Goal: Task Accomplishment & Management: Manage account settings

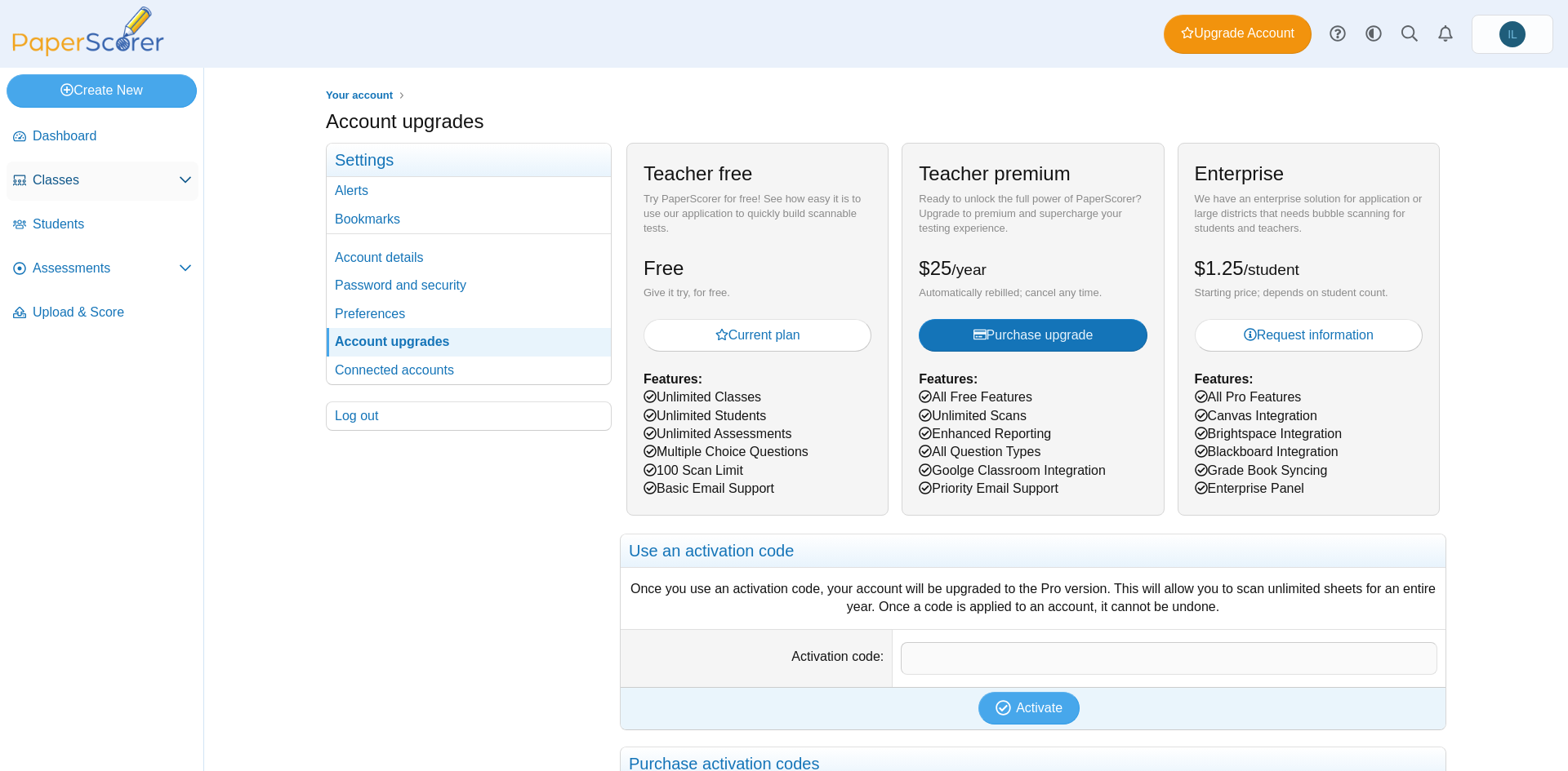
click at [101, 181] on span "Classes" at bounding box center [105, 180] width 146 height 18
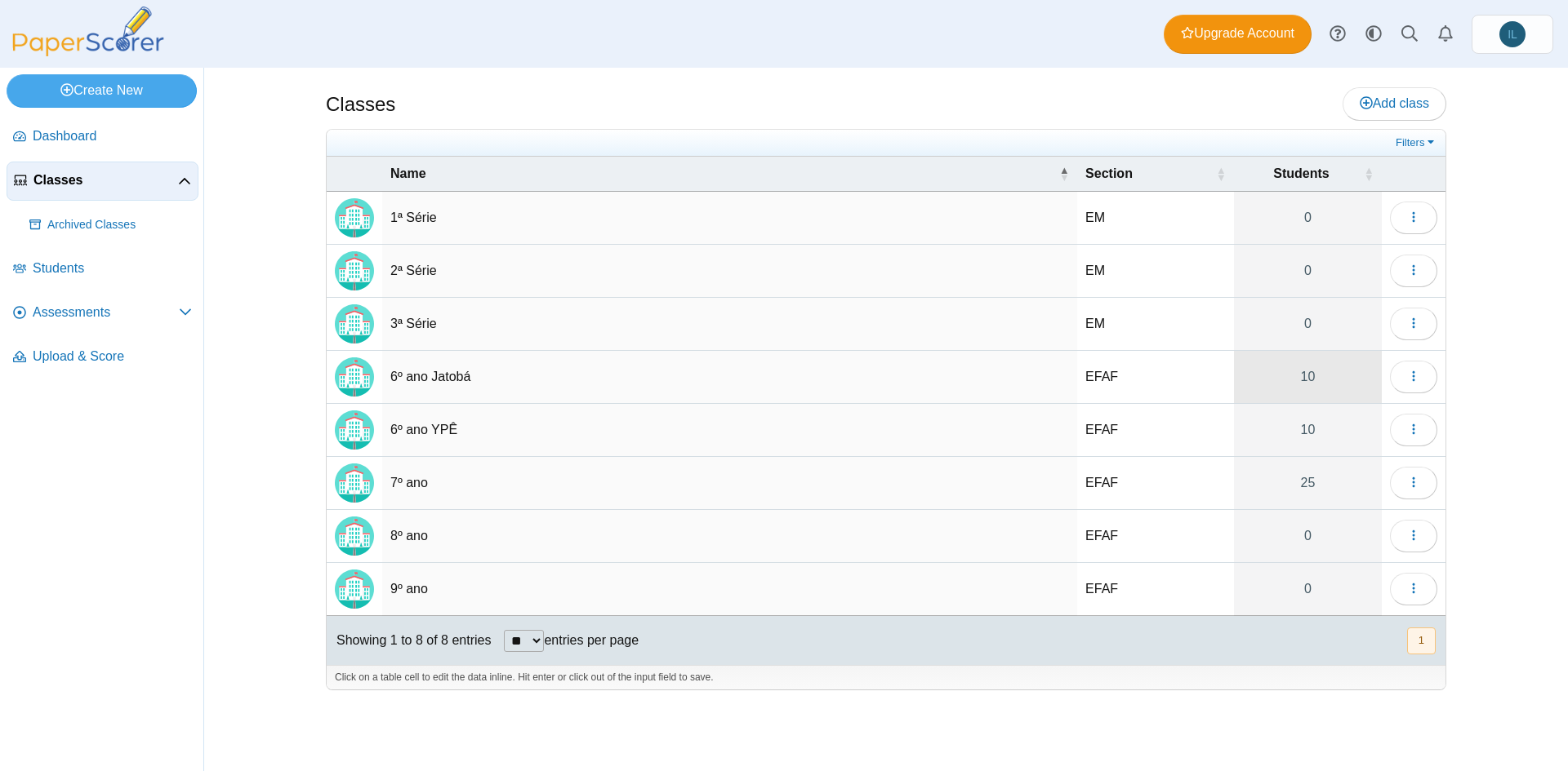
click at [1295, 386] on link "10" at bounding box center [1307, 377] width 148 height 52
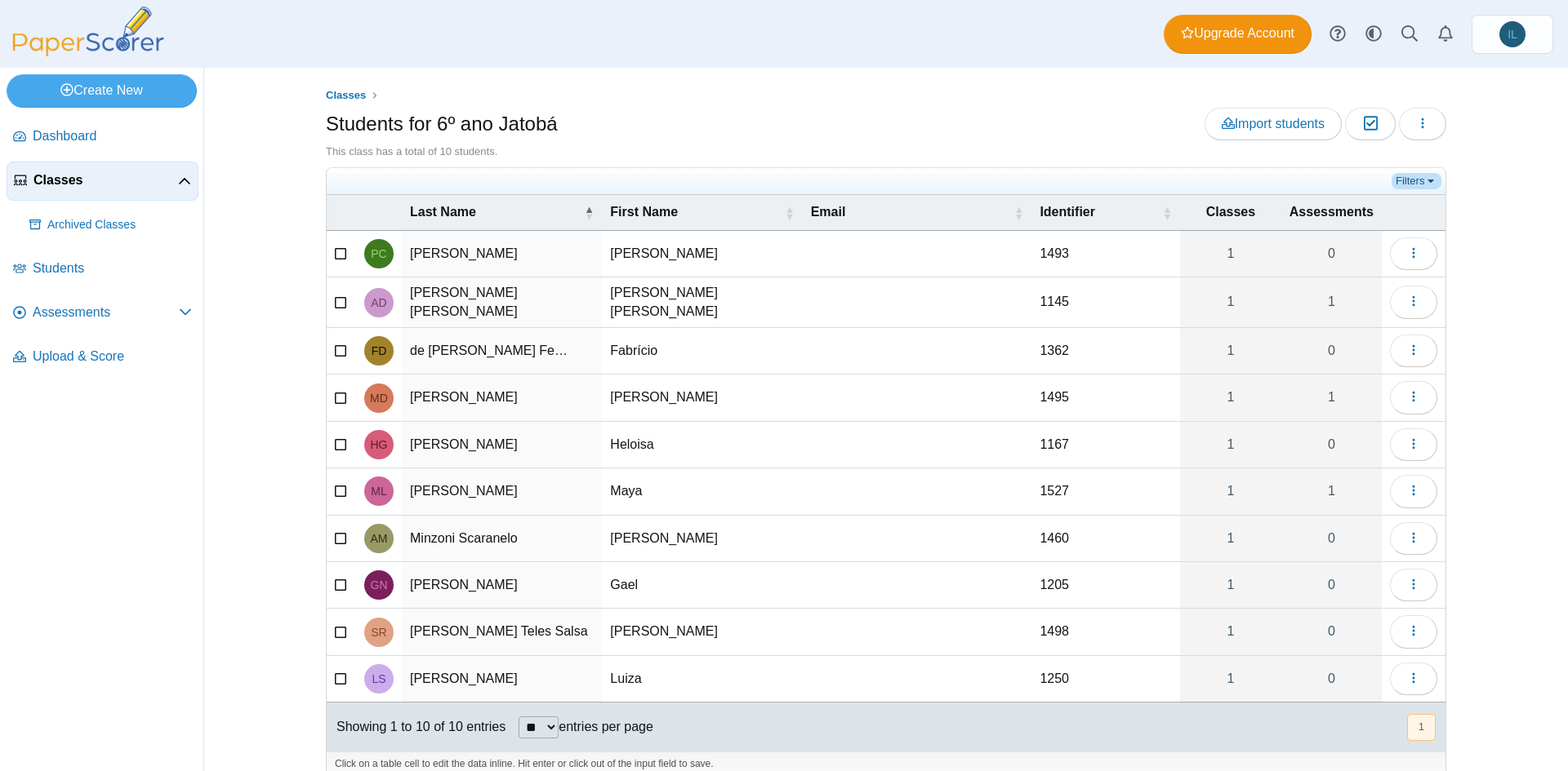
click at [1419, 182] on link "Filters" at bounding box center [1415, 181] width 50 height 16
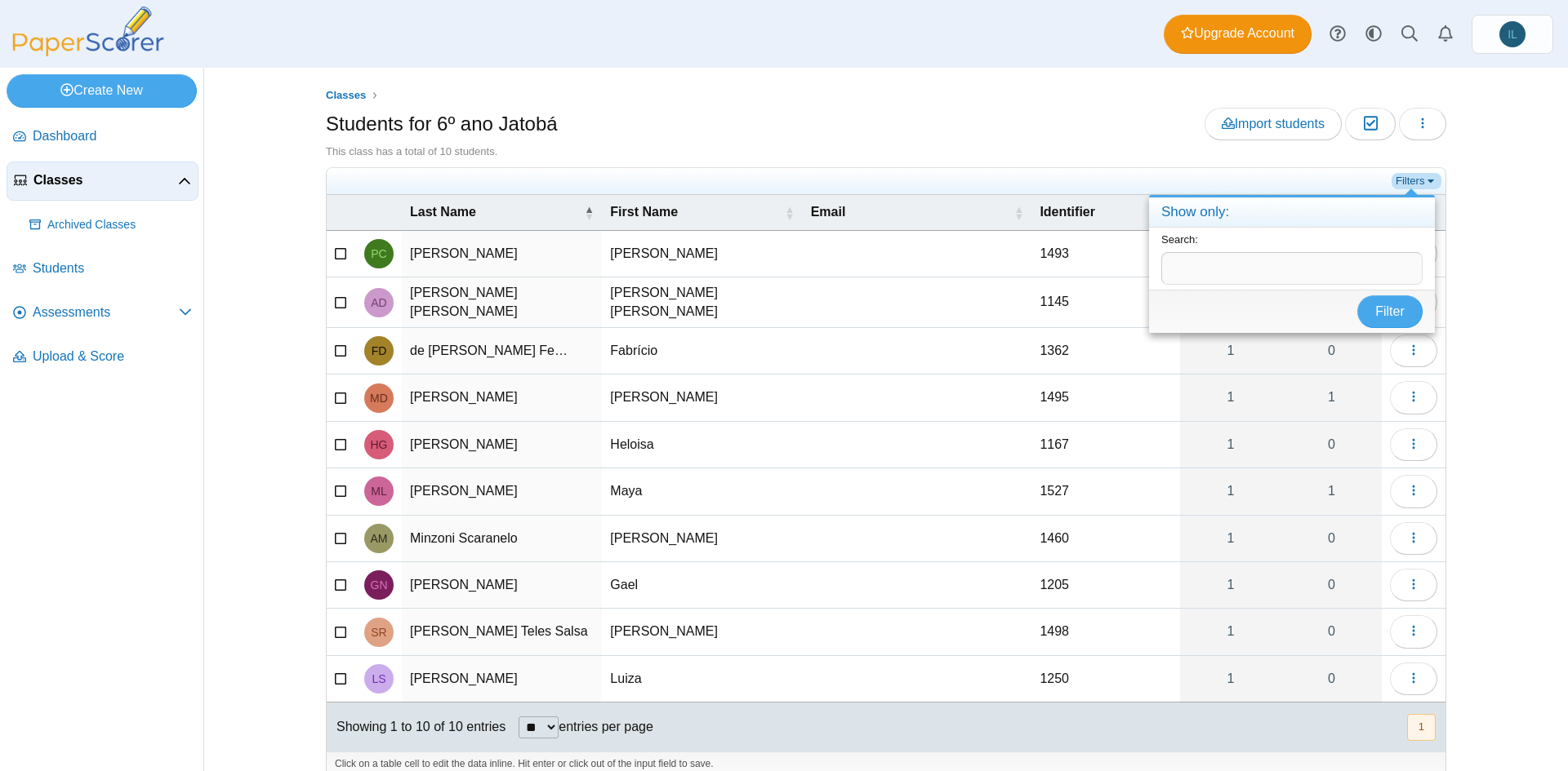
click at [1419, 182] on link "Filters" at bounding box center [1415, 181] width 50 height 16
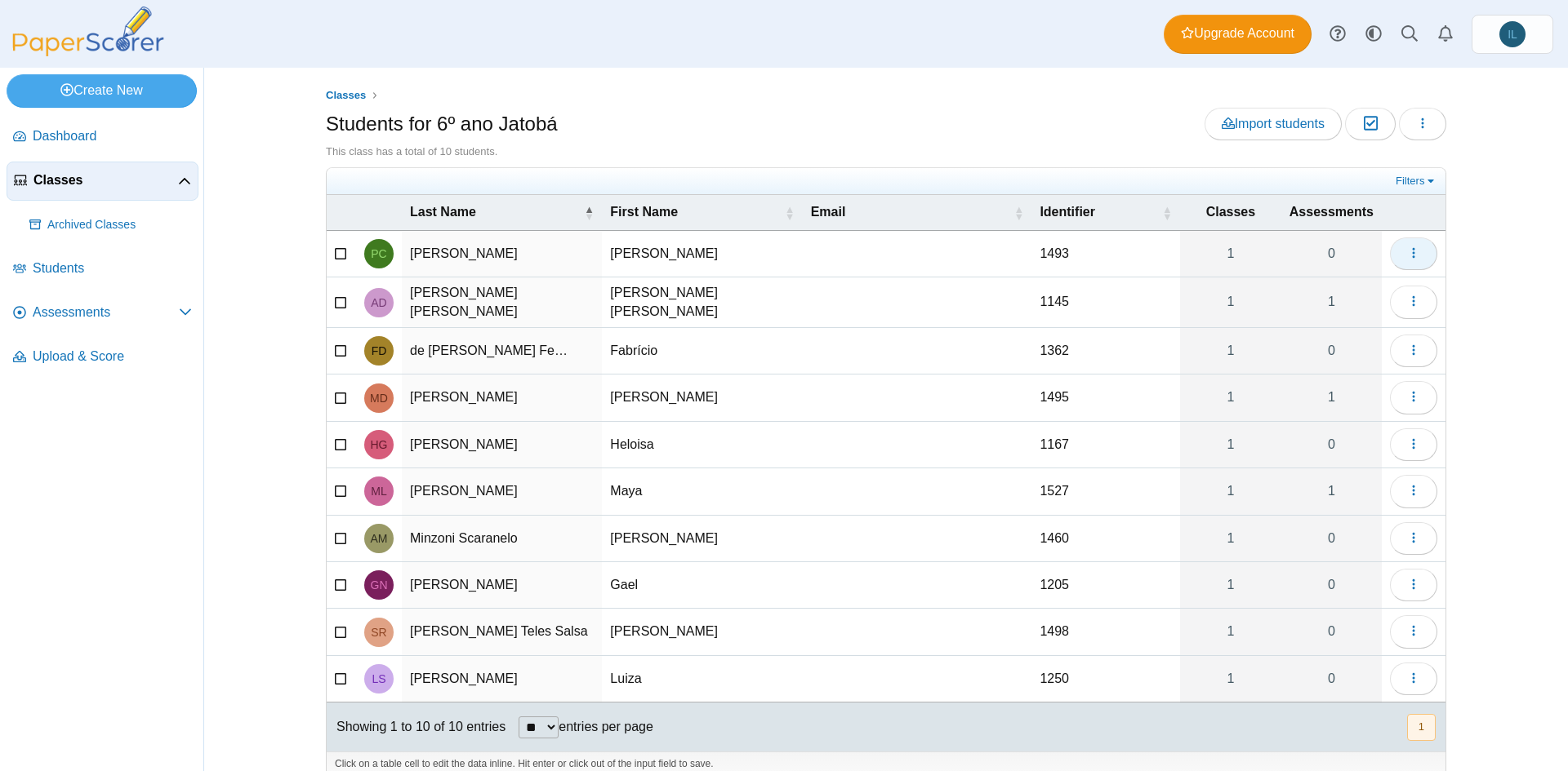
click at [1413, 258] on icon "button" at bounding box center [1414, 253] width 13 height 13
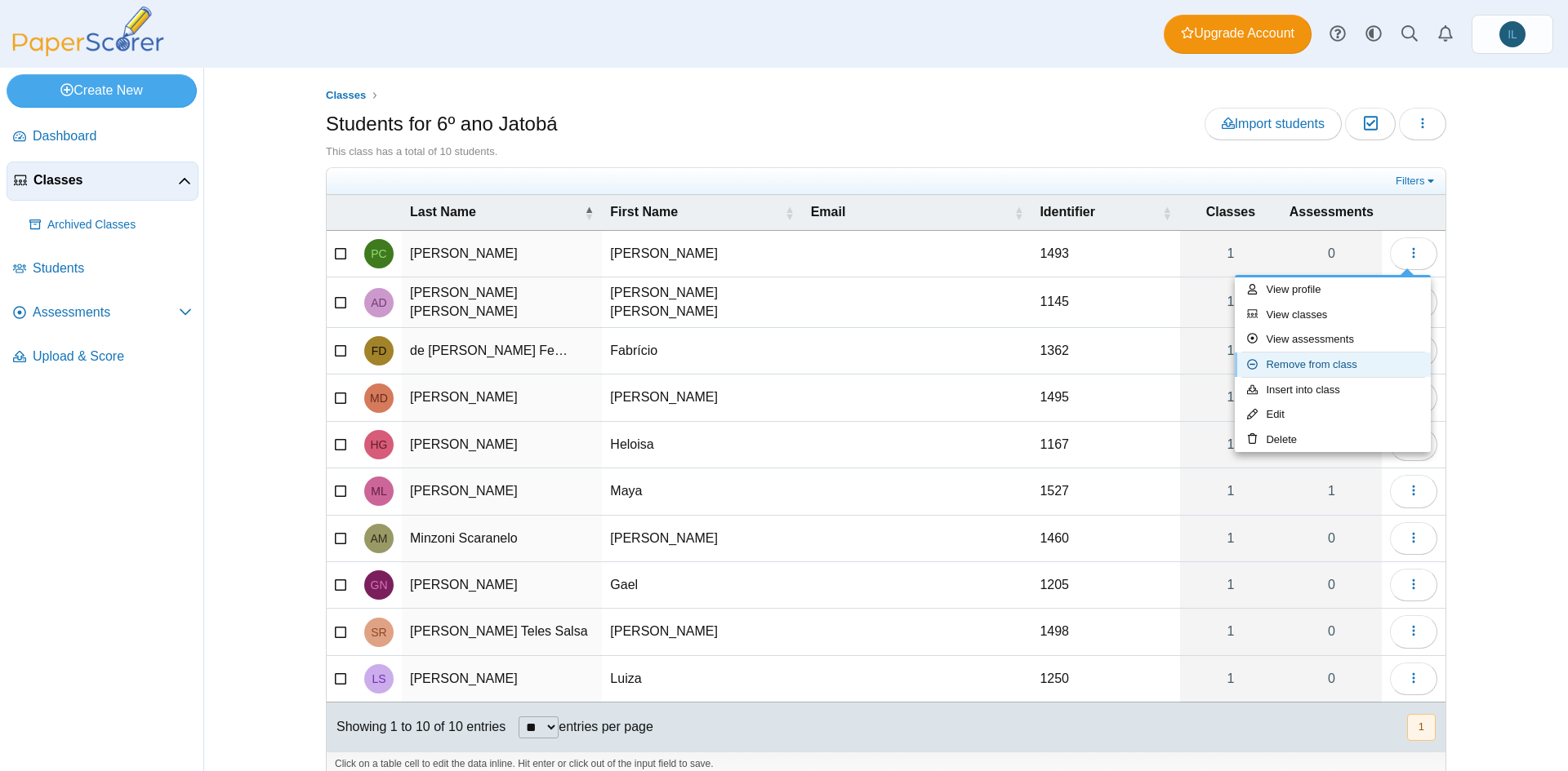
click at [1348, 359] on link "Remove from class" at bounding box center [1333, 365] width 196 height 24
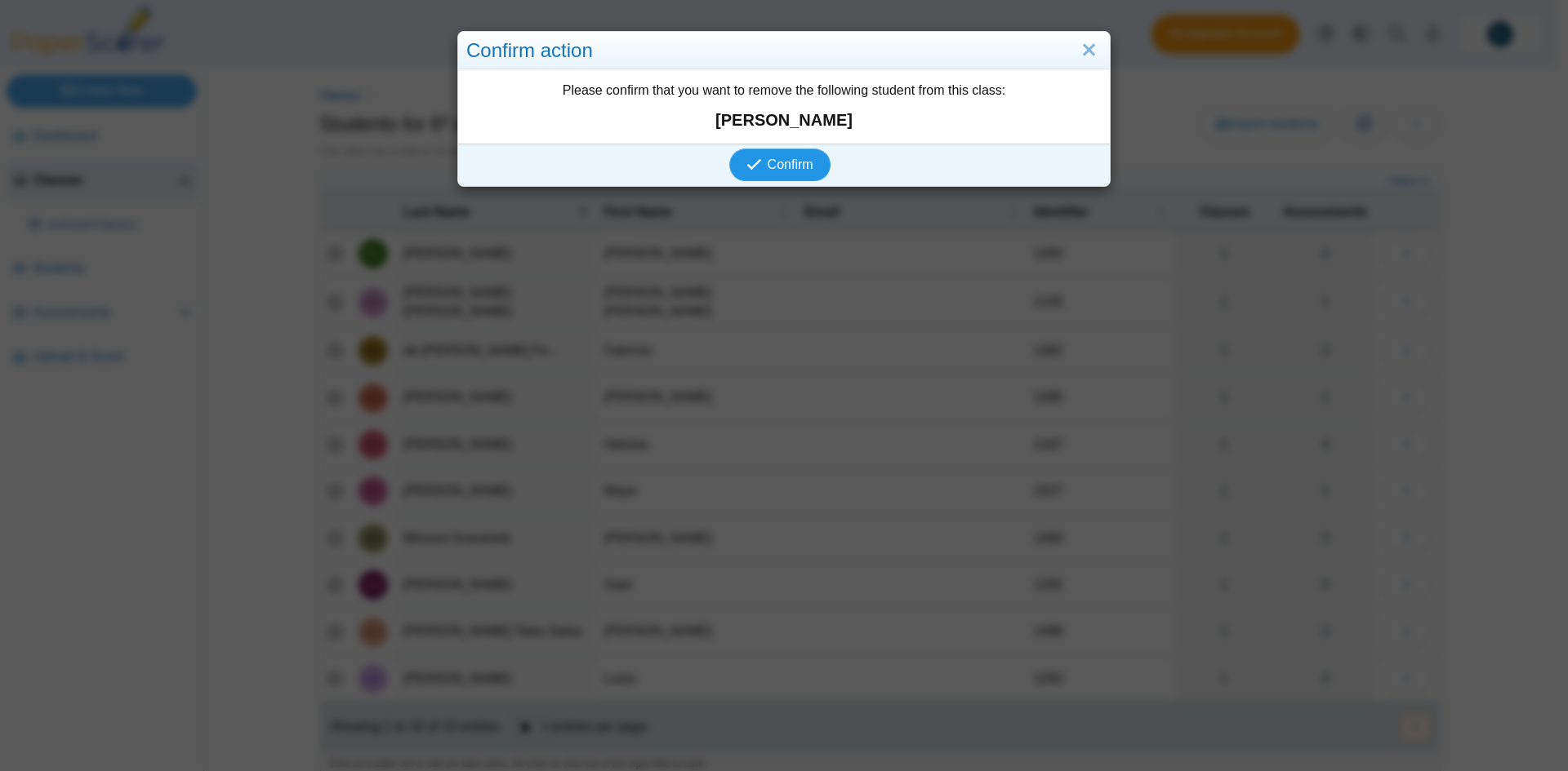
click at [768, 167] on span "Confirm" at bounding box center [790, 164] width 46 height 14
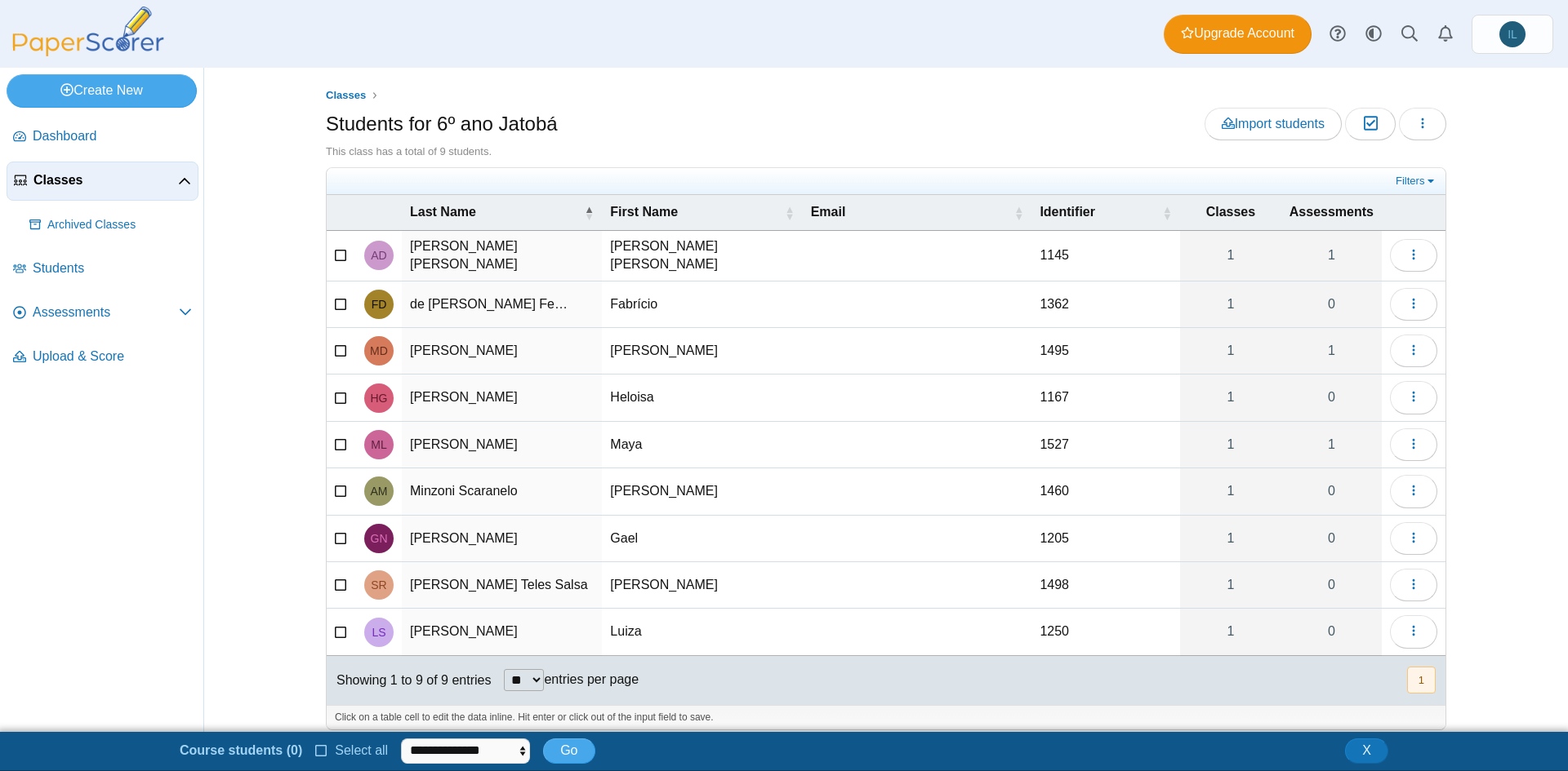
click at [1362, 124] on icon "button" at bounding box center [1369, 123] width 15 height 14
click at [1420, 117] on span "button" at bounding box center [1422, 123] width 13 height 14
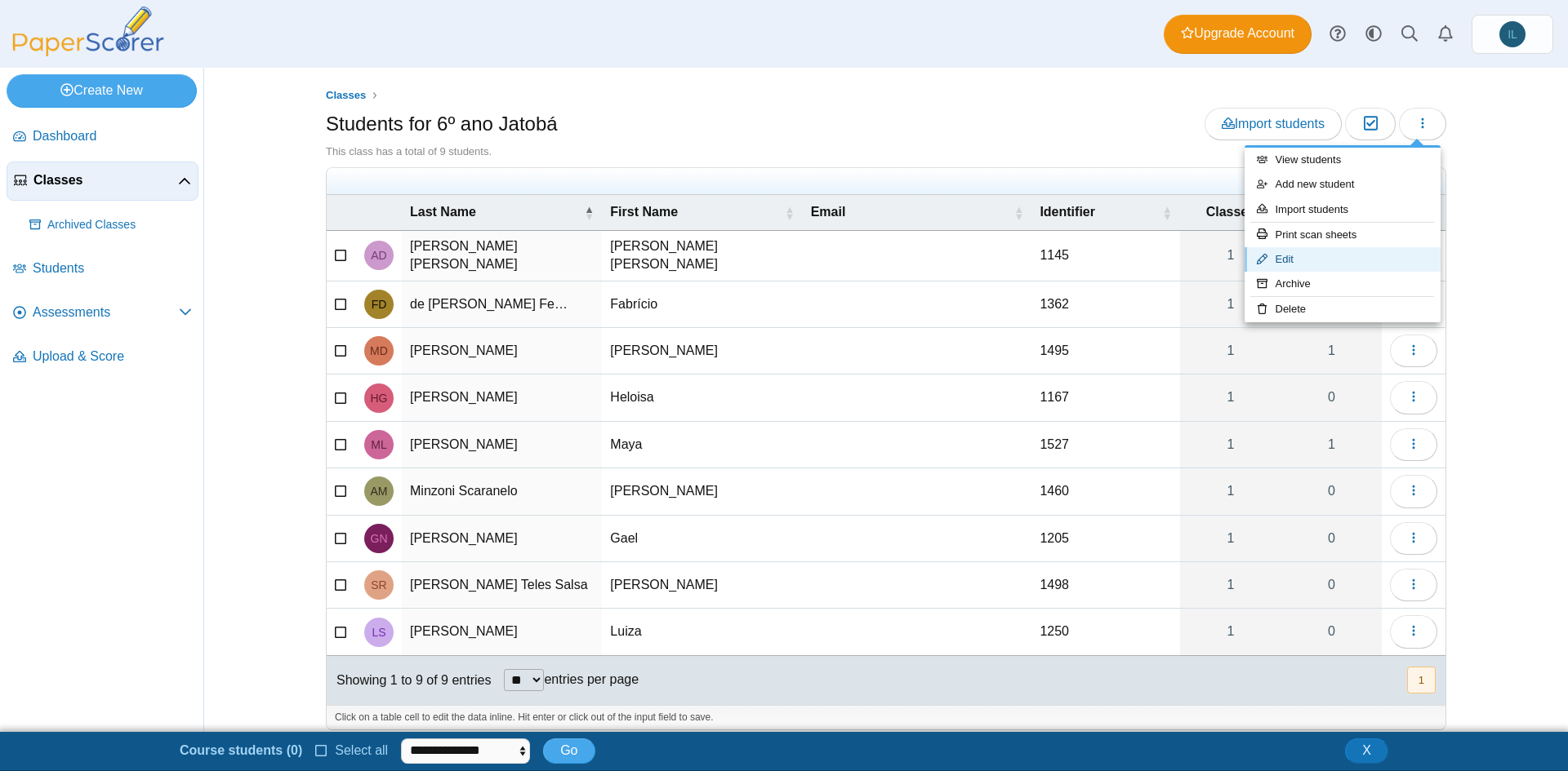
click at [1360, 260] on link "Edit" at bounding box center [1342, 260] width 196 height 24
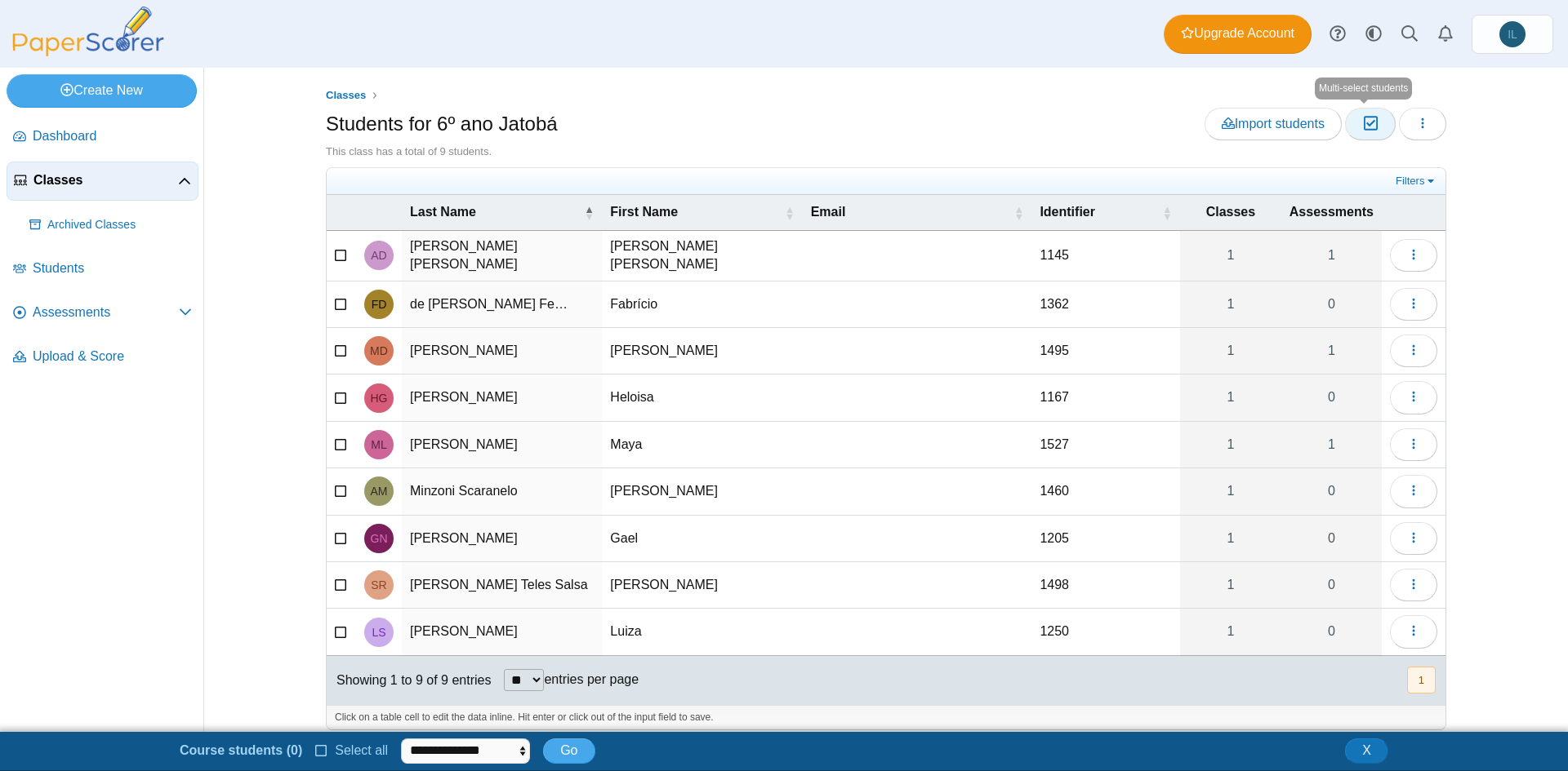
click at [1368, 128] on icon "button" at bounding box center [1369, 123] width 15 height 14
click at [1362, 120] on icon "button" at bounding box center [1369, 123] width 15 height 14
click at [1425, 124] on button "button" at bounding box center [1422, 123] width 47 height 33
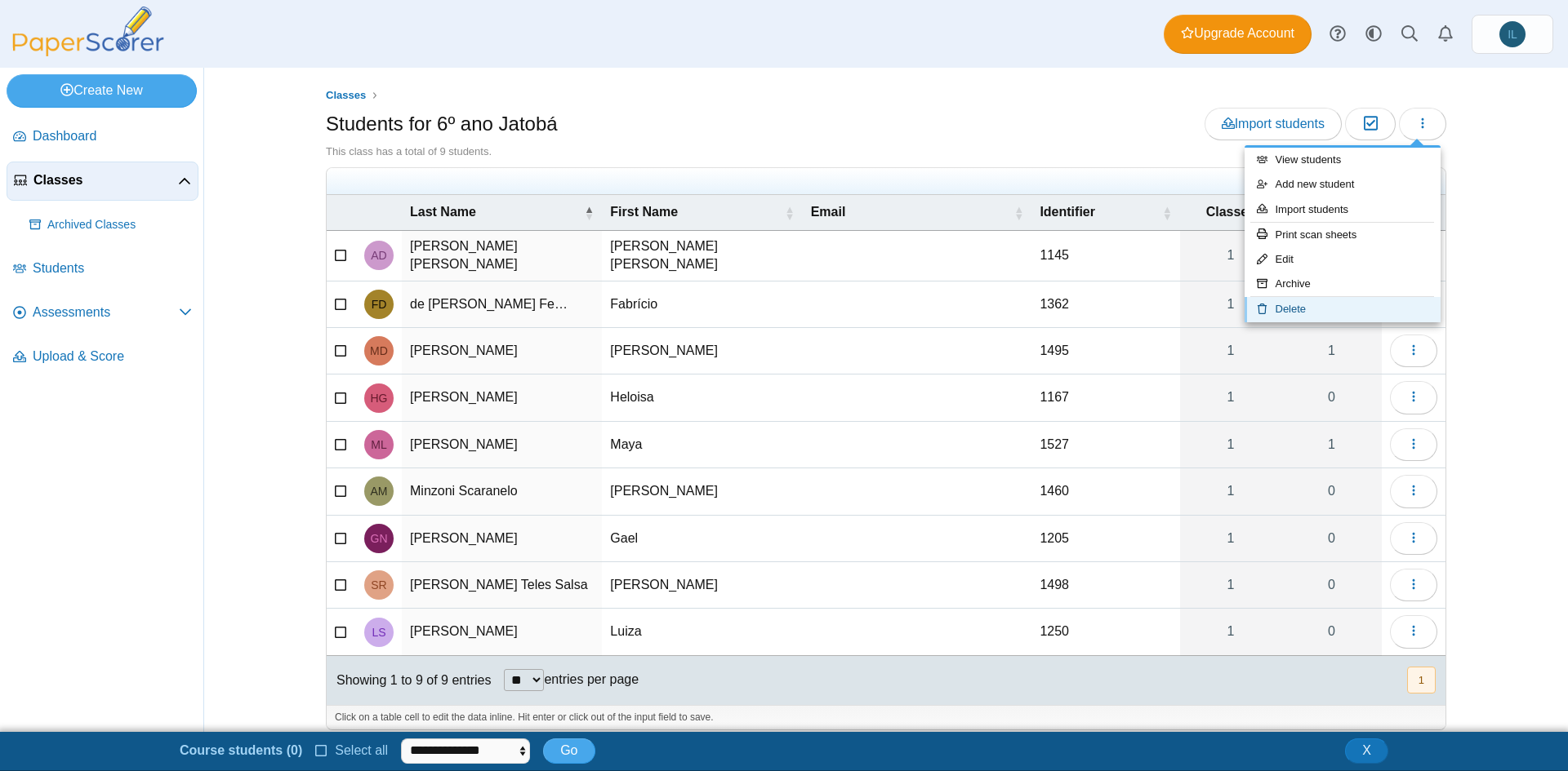
click at [1334, 306] on link "Delete" at bounding box center [1342, 310] width 196 height 24
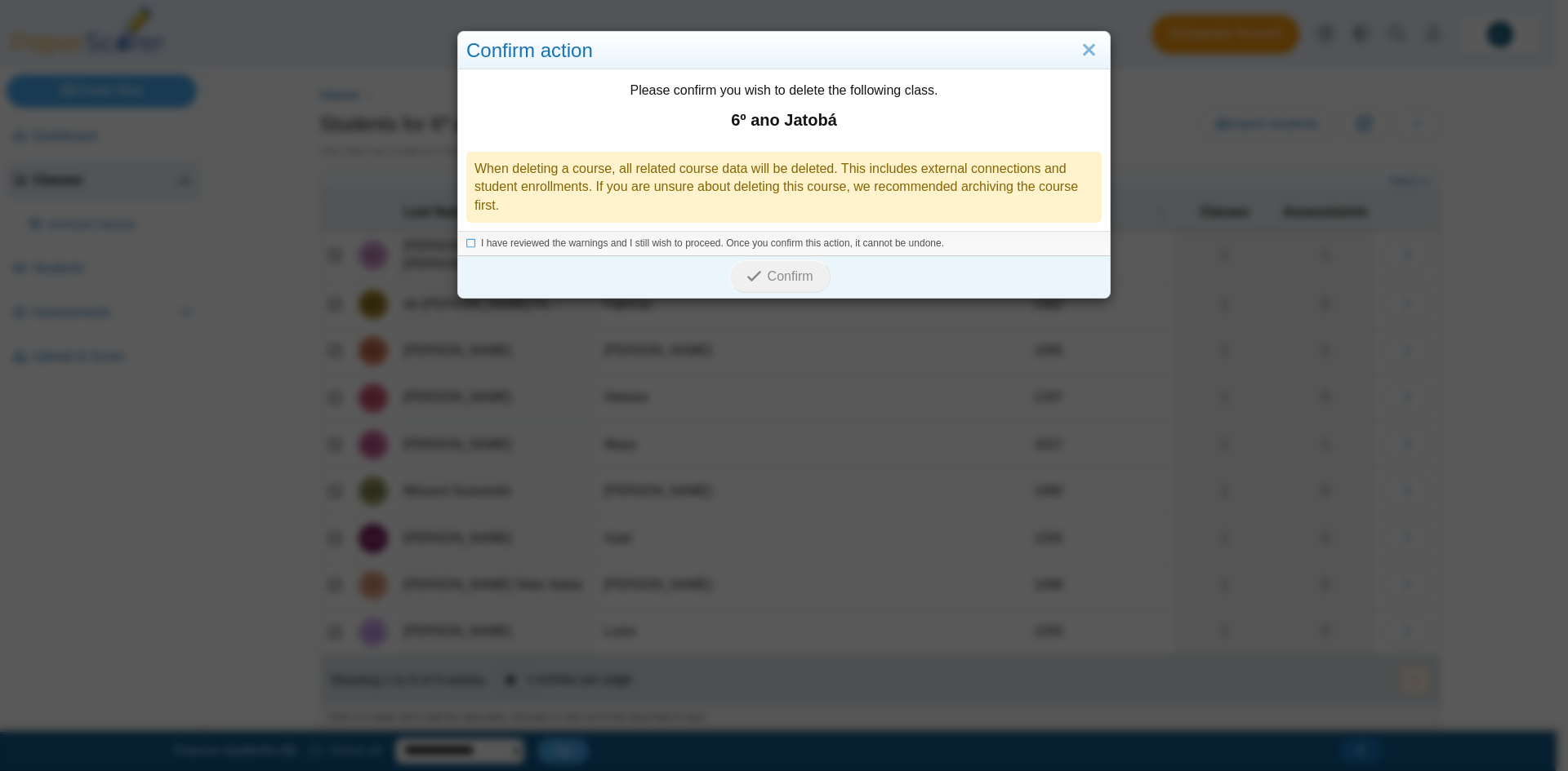
click at [470, 243] on li "I have reviewed the warnings and I still wish to proceed. Once you confirm this…" at bounding box center [784, 243] width 636 height 14
click at [460, 249] on div "I have reviewed the warnings and I still wish to proceed. Once you confirm this…" at bounding box center [784, 243] width 652 height 24
click at [466, 245] on icon at bounding box center [471, 241] width 9 height 9
click at [807, 273] on span "Confirm" at bounding box center [790, 276] width 46 height 14
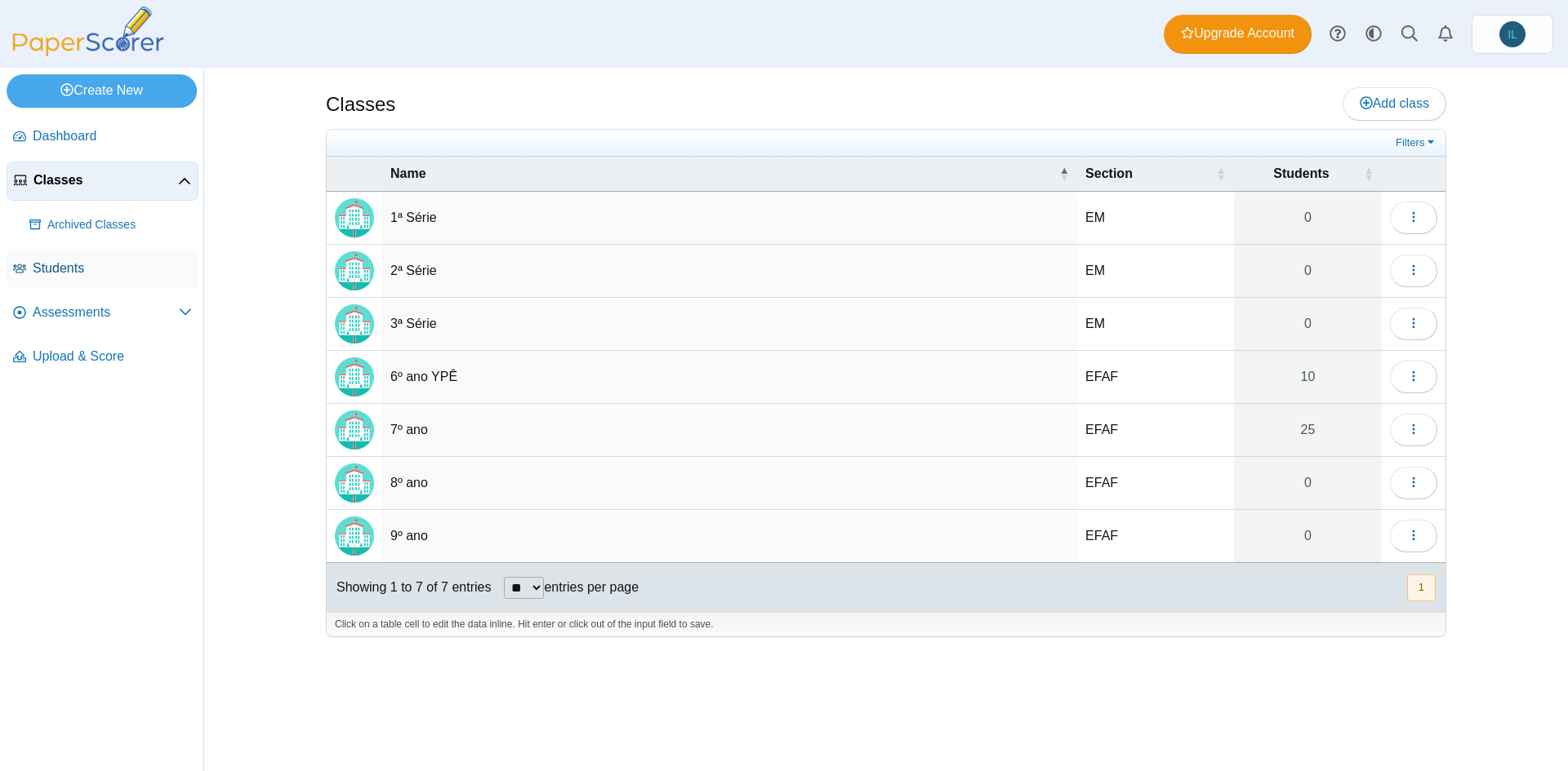
click at [115, 257] on link "Students" at bounding box center [103, 269] width 192 height 40
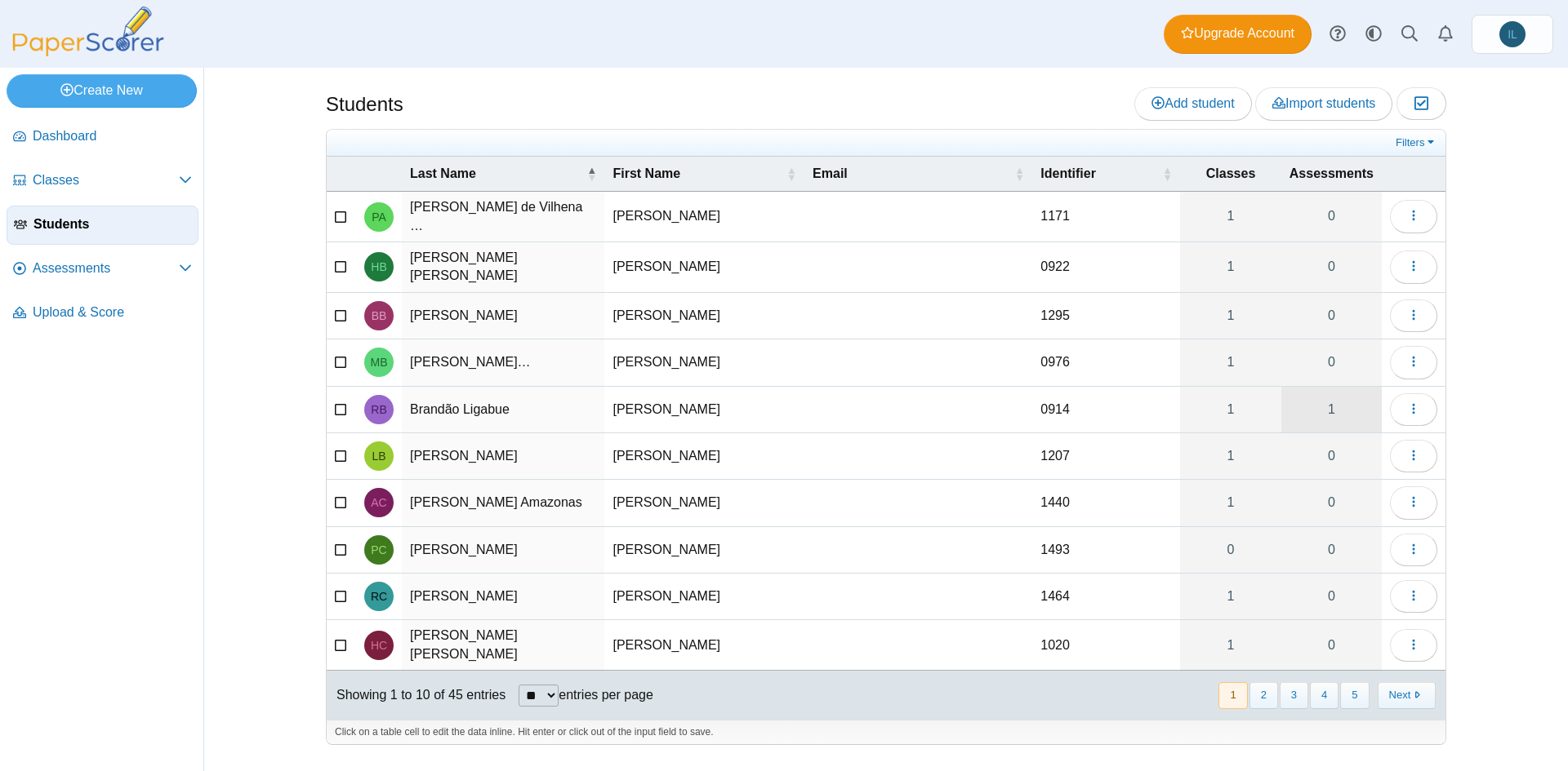
click at [1363, 407] on link "1" at bounding box center [1331, 410] width 101 height 46
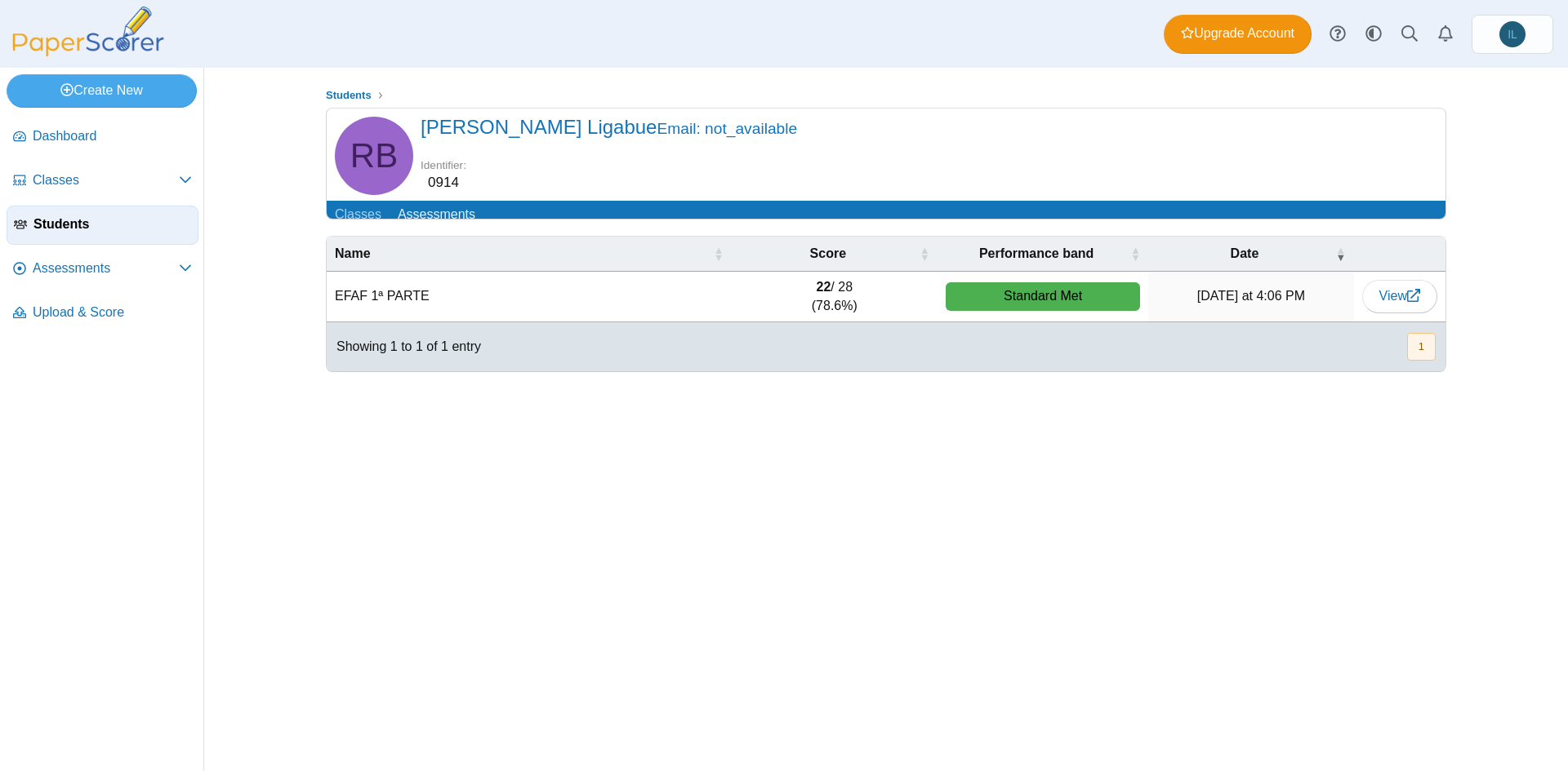
click at [1269, 303] on time "[DATE] at 4:06 PM" at bounding box center [1251, 296] width 107 height 14
click at [1420, 313] on link "View" at bounding box center [1399, 296] width 75 height 33
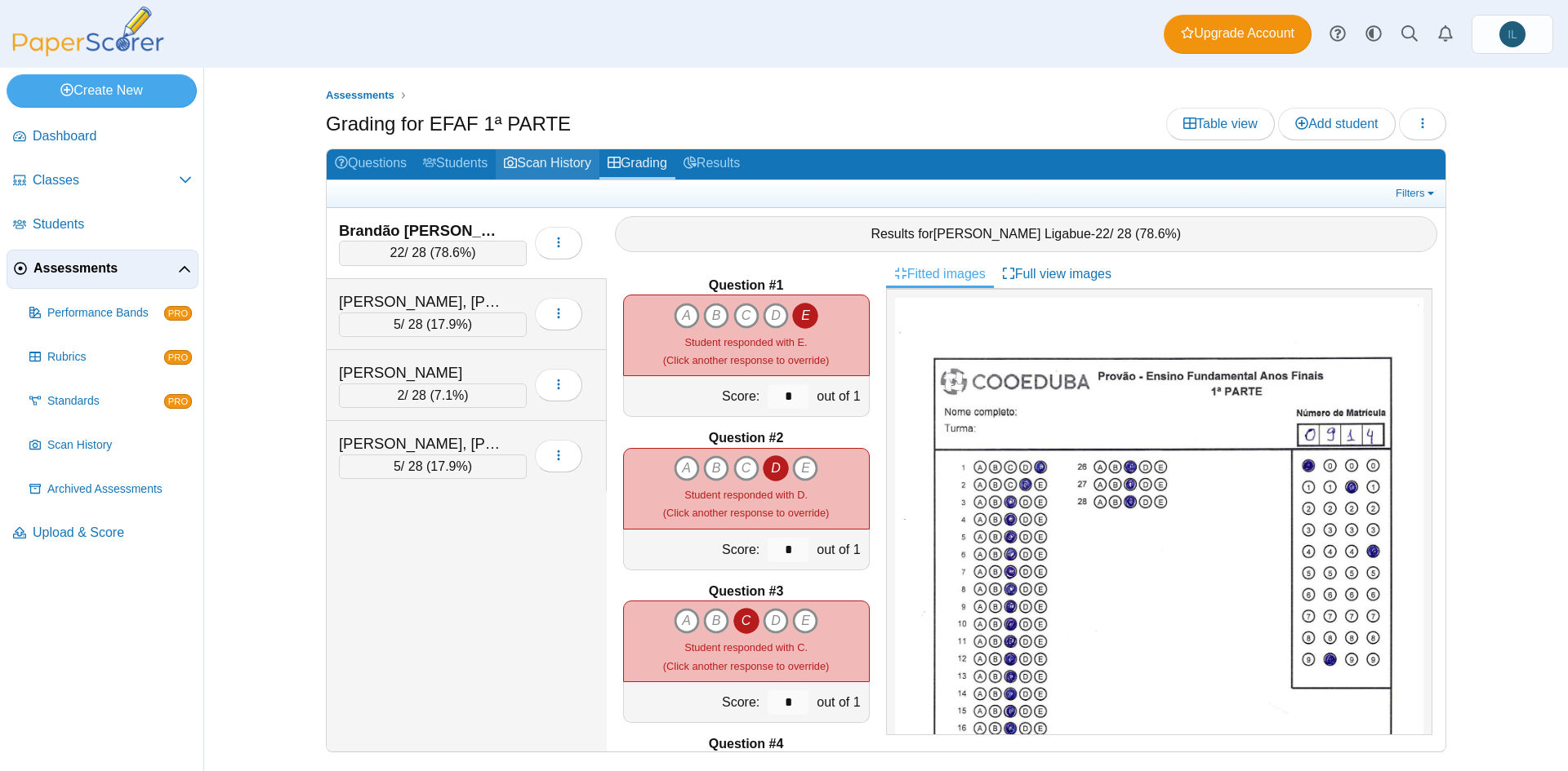
click at [558, 163] on link "Scan History" at bounding box center [547, 165] width 104 height 30
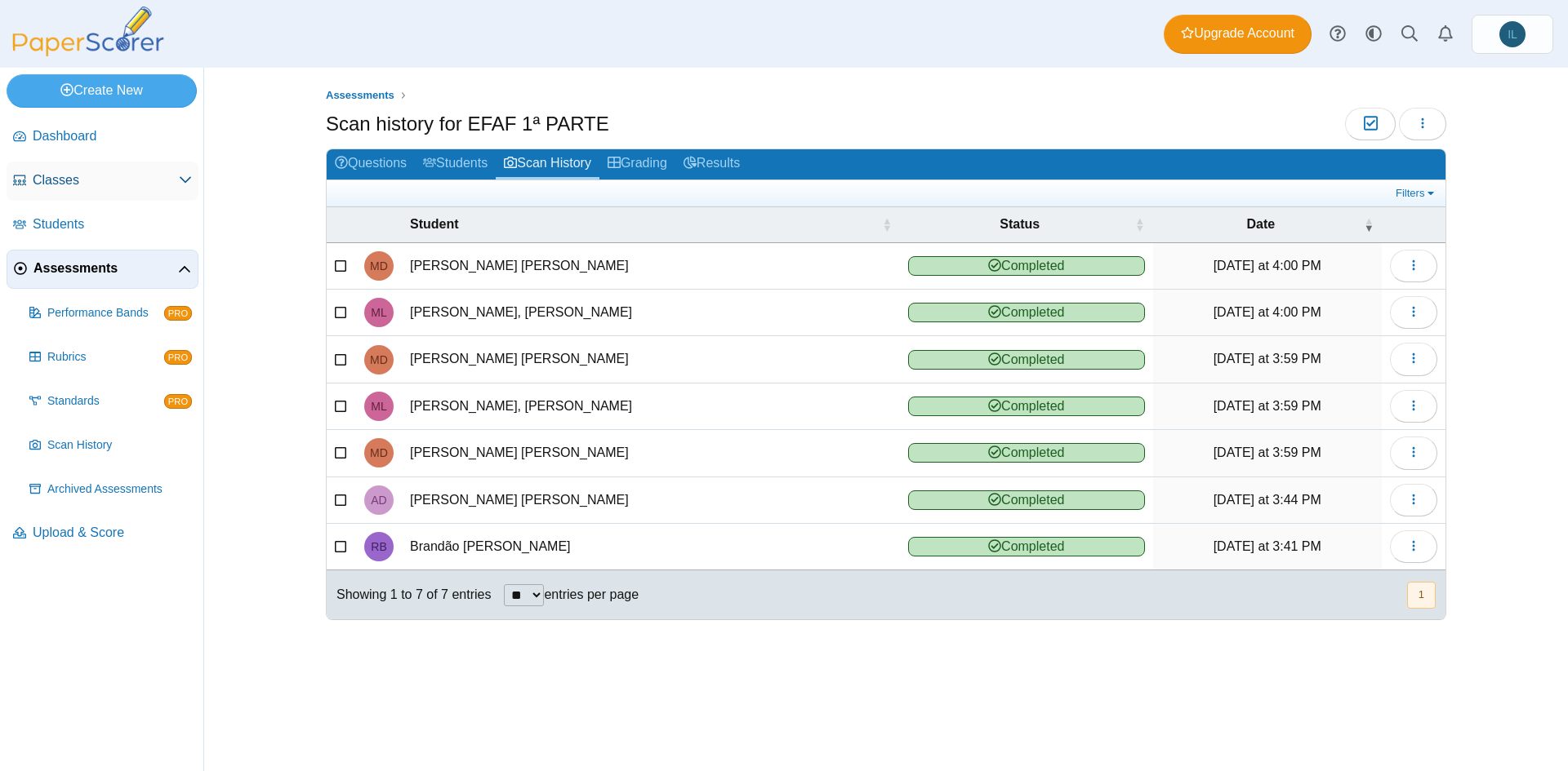
click at [91, 168] on link "Classes" at bounding box center [103, 182] width 192 height 40
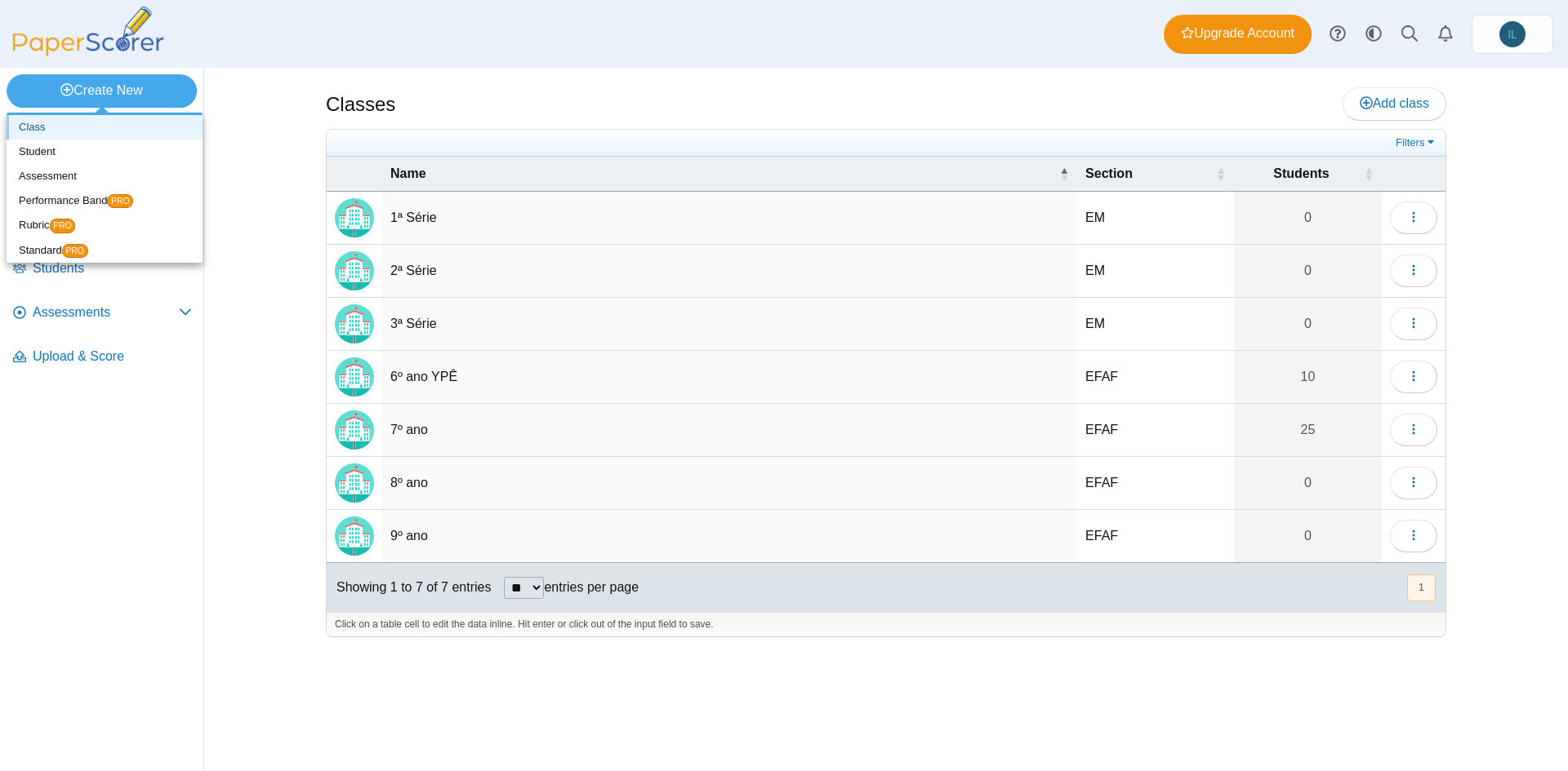
click at [73, 118] on link "Class" at bounding box center [105, 127] width 196 height 24
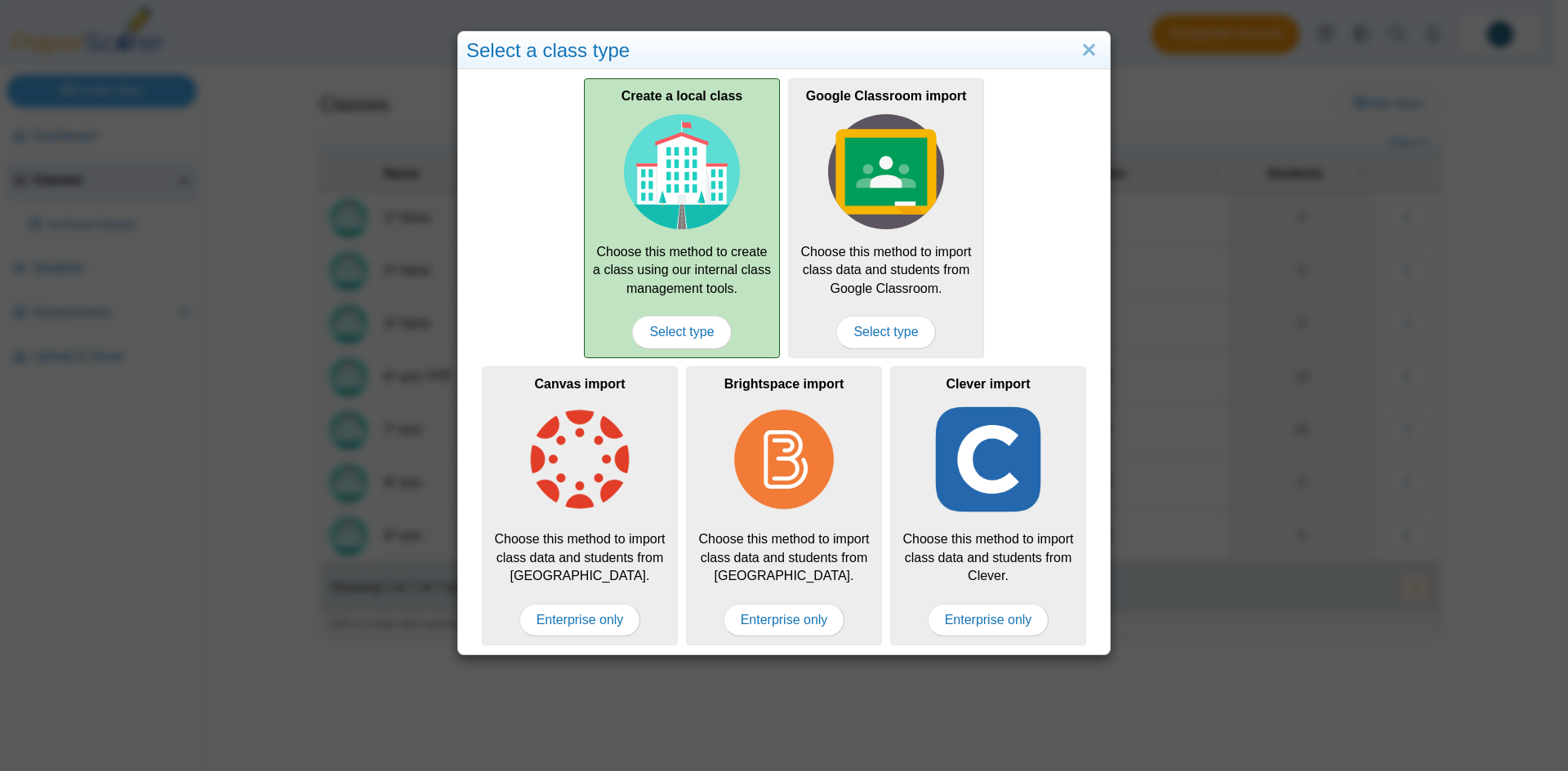
click at [685, 283] on div "Create a local class Choose this method to create a class using our internal cl…" at bounding box center [682, 217] width 196 height 280
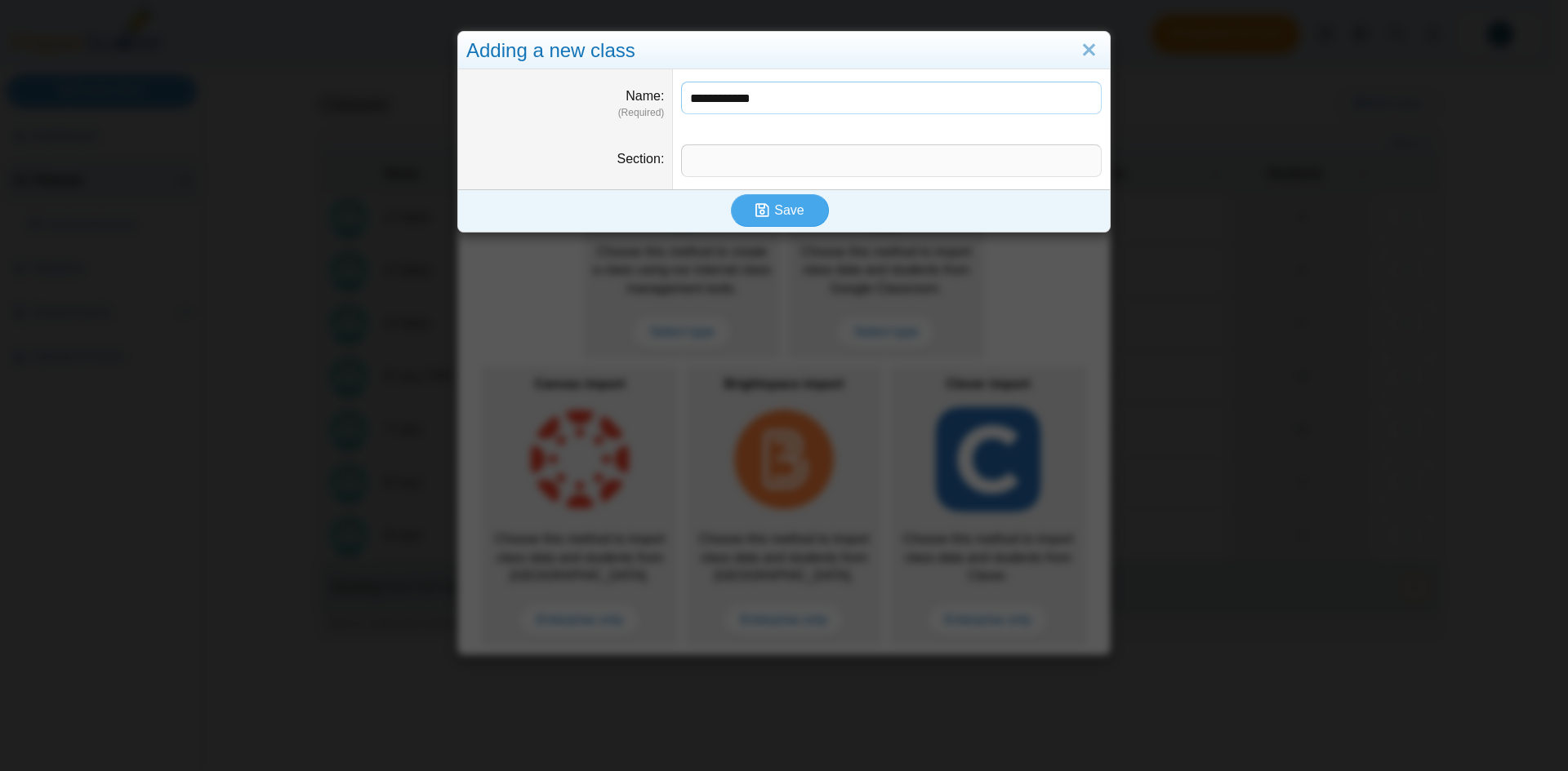
type input "**********"
click at [755, 157] on input "Section" at bounding box center [891, 160] width 421 height 33
click at [789, 200] on button "Save" at bounding box center [780, 210] width 98 height 33
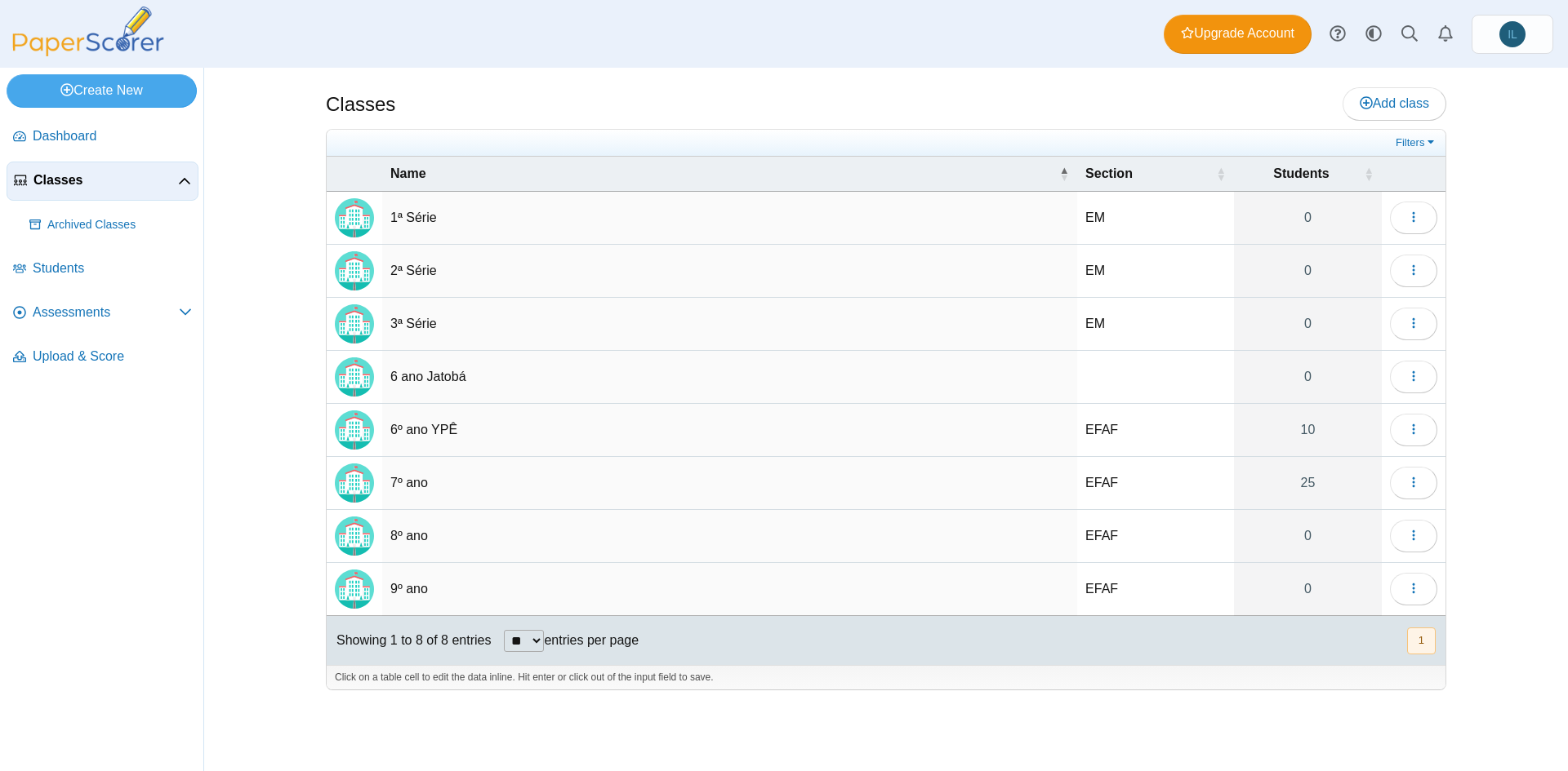
click at [1141, 371] on td at bounding box center [1156, 377] width 156 height 53
type input "****"
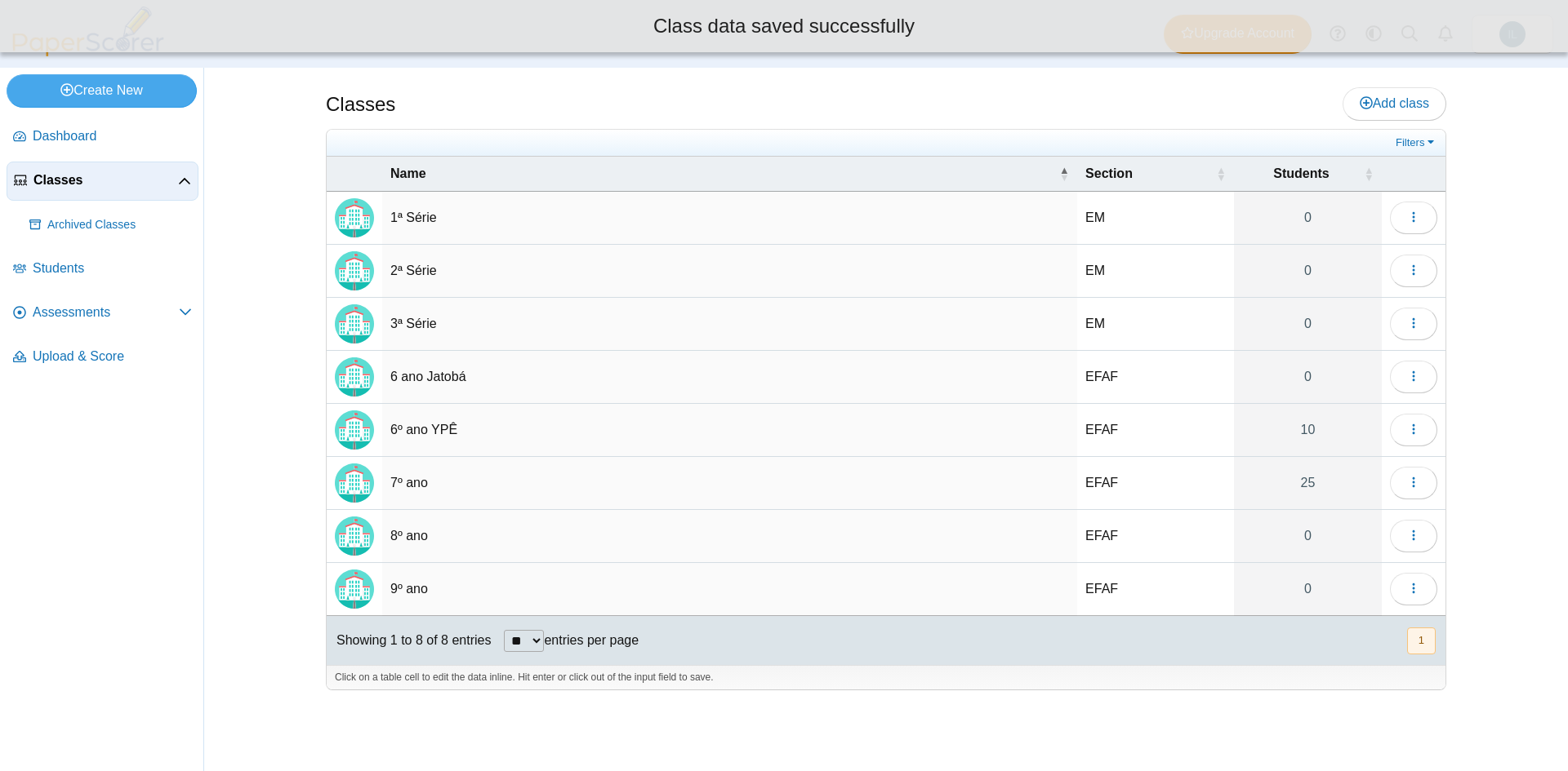
click at [1542, 334] on div "Classes Add class EM" at bounding box center [886, 419] width 1364 height 703
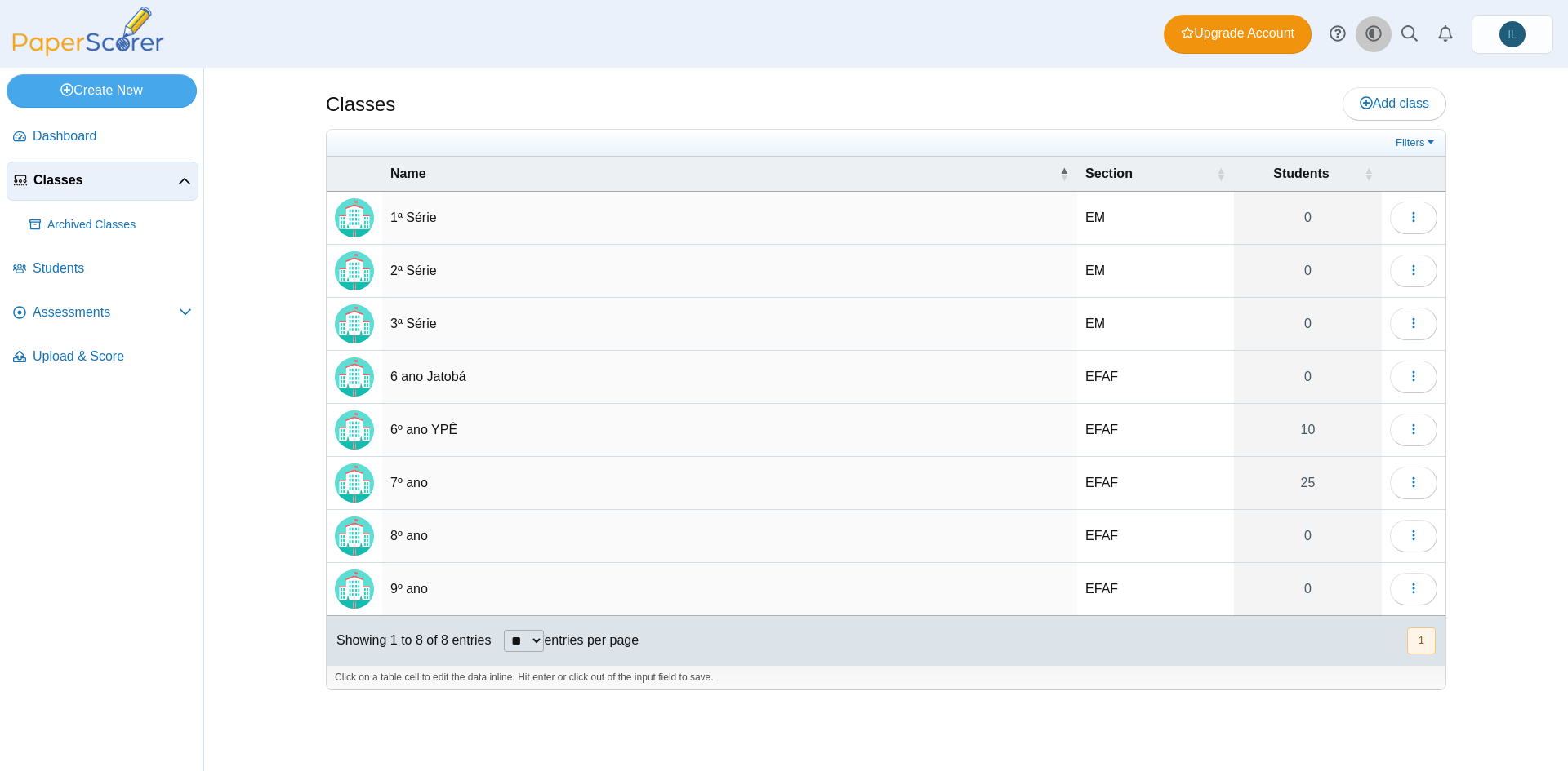
click at [1372, 31] on use at bounding box center [1373, 34] width 15 height 15
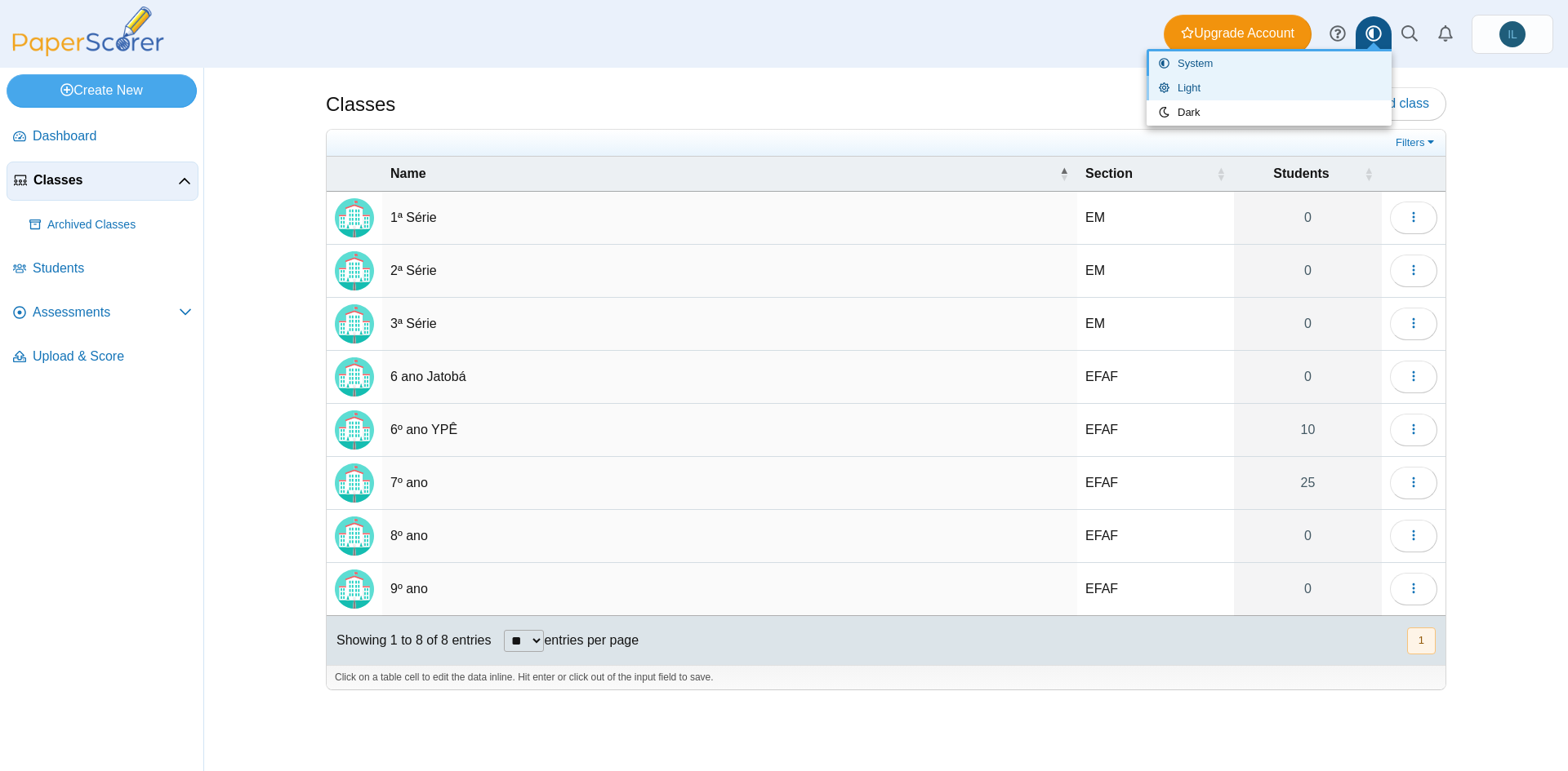
click at [1249, 79] on link "Light" at bounding box center [1269, 88] width 245 height 24
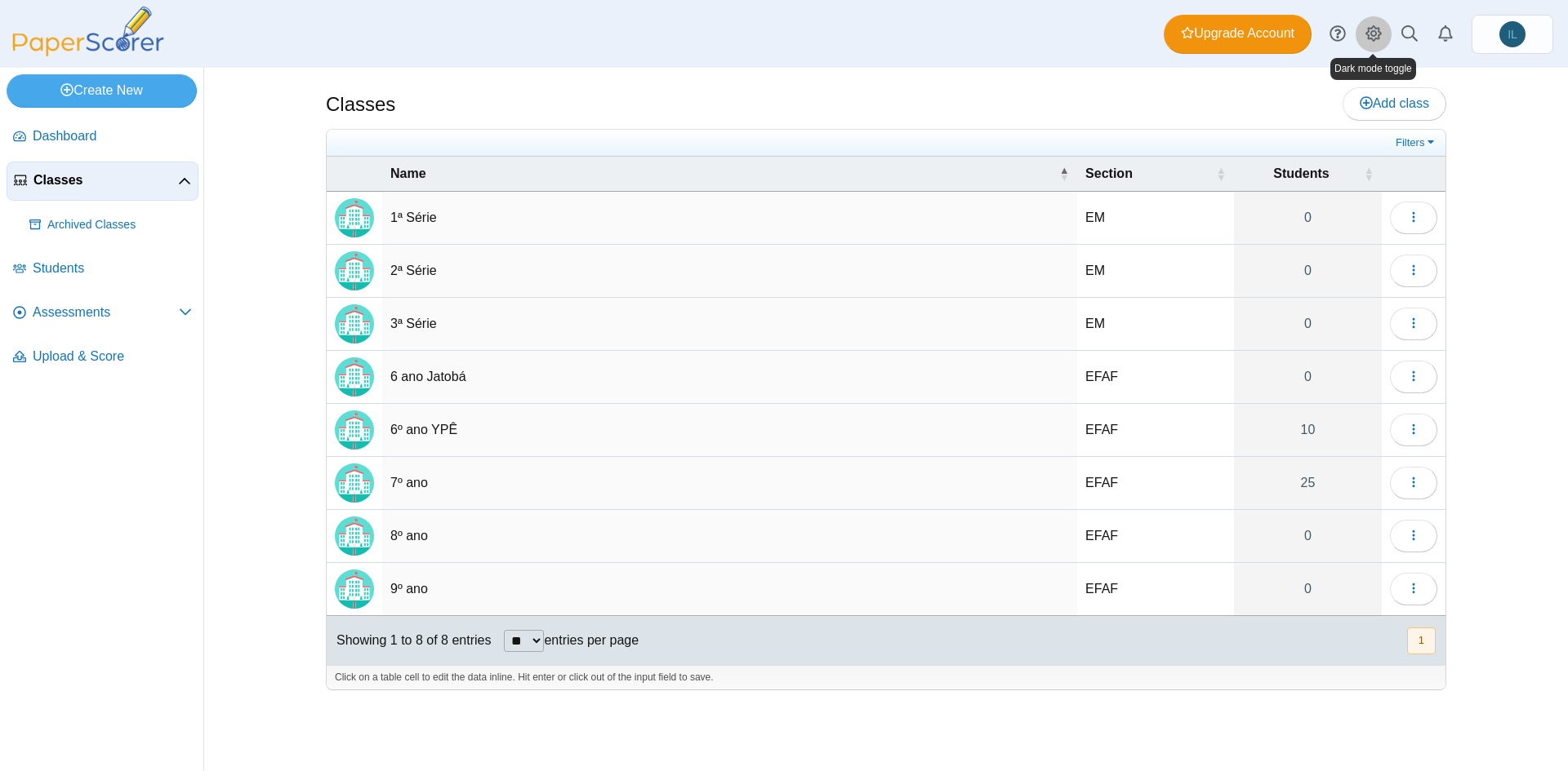
click at [1366, 29] on icon at bounding box center [1373, 33] width 16 height 16
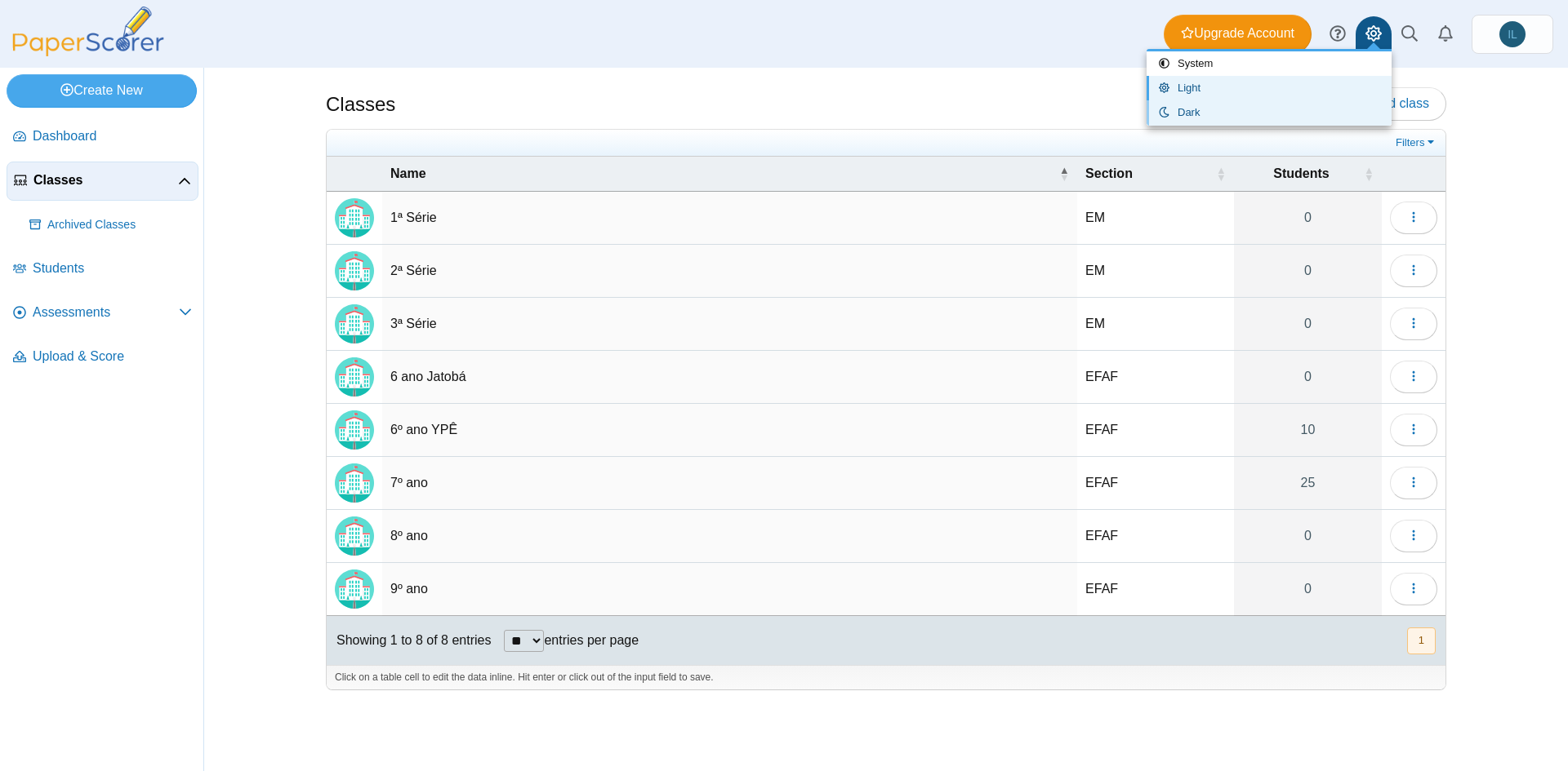
click at [1231, 113] on link "Dark" at bounding box center [1269, 113] width 245 height 24
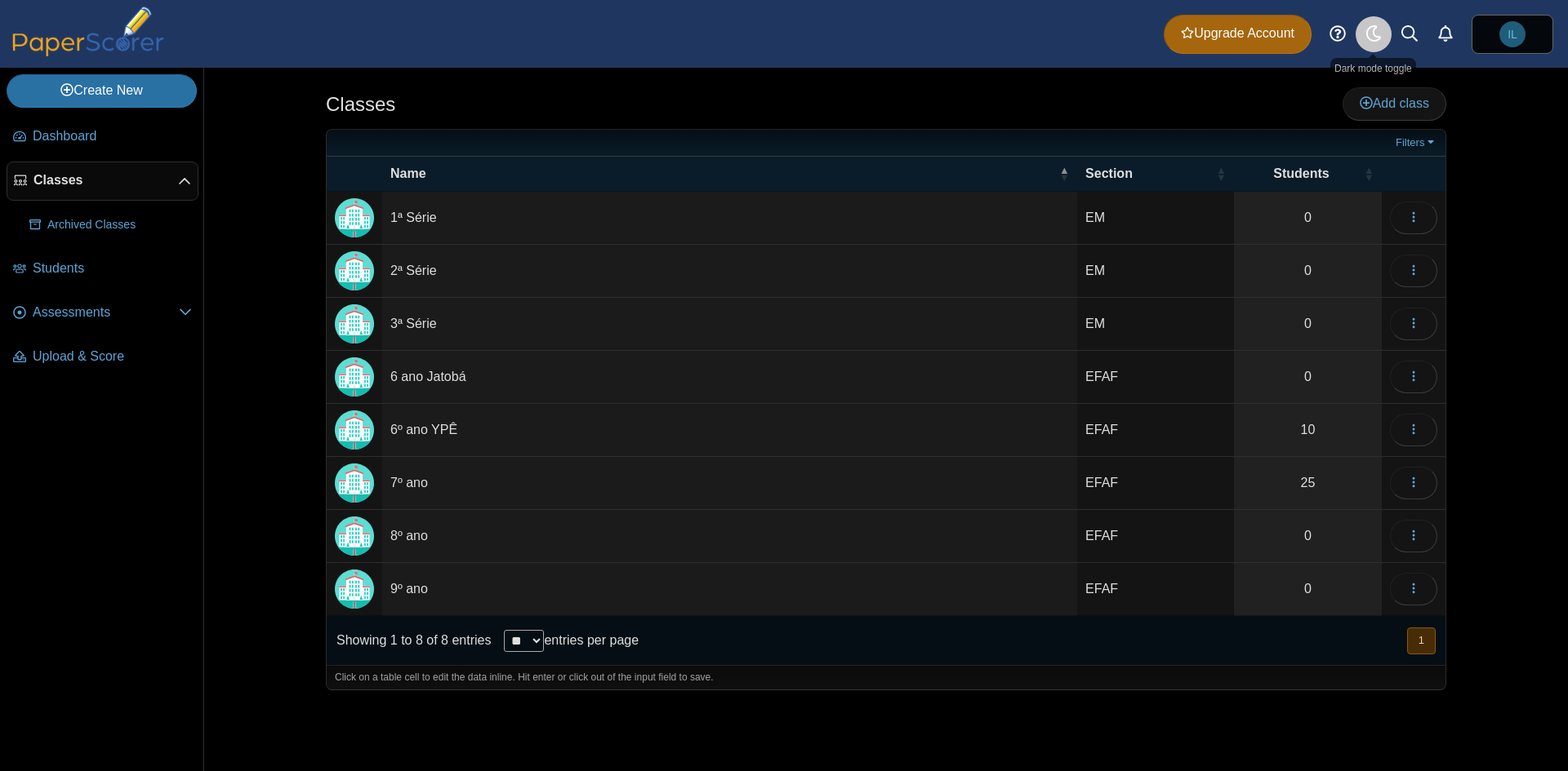
click at [1370, 36] on icon at bounding box center [1373, 33] width 16 height 16
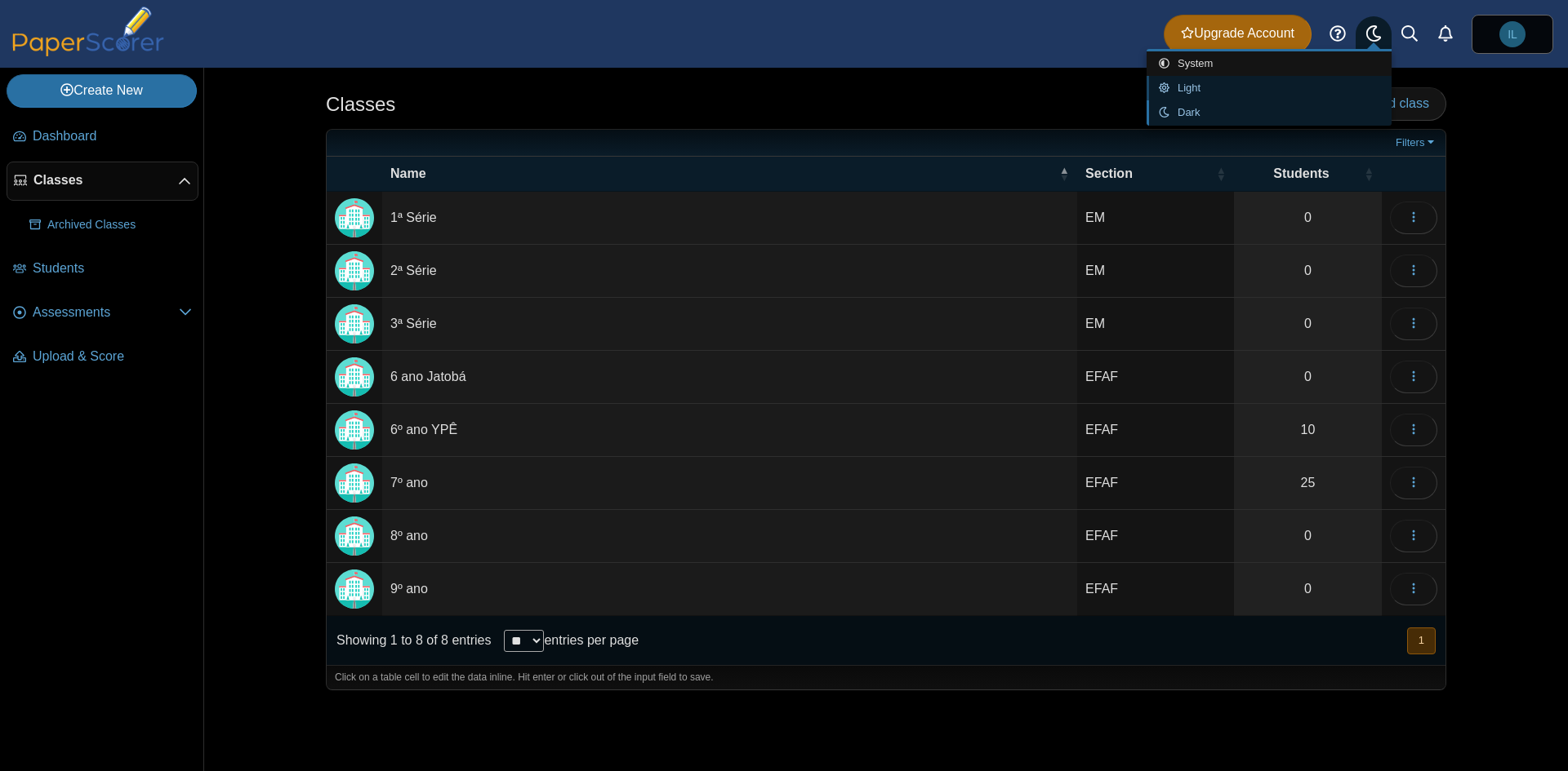
click at [1289, 83] on link "Light" at bounding box center [1269, 88] width 245 height 24
